Goal: Navigation & Orientation: Find specific page/section

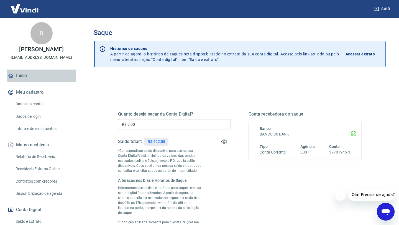
click at [22, 82] on link "Início" at bounding box center [42, 76] width 70 height 12
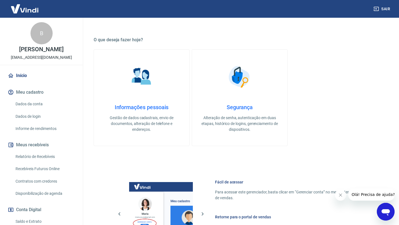
scroll to position [218, 0]
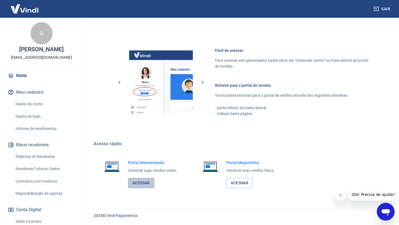
click at [147, 181] on link "Acessar" at bounding box center [141, 183] width 26 height 10
